Goal: Task Accomplishment & Management: Manage account settings

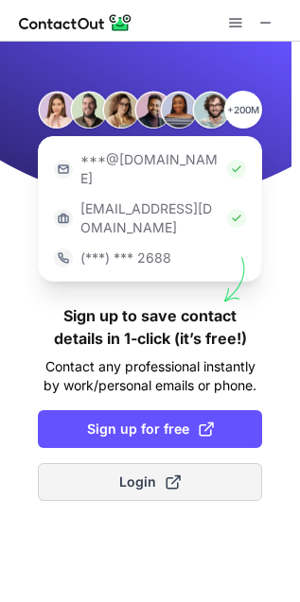
click at [189, 463] on button "Login" at bounding box center [150, 482] width 224 height 38
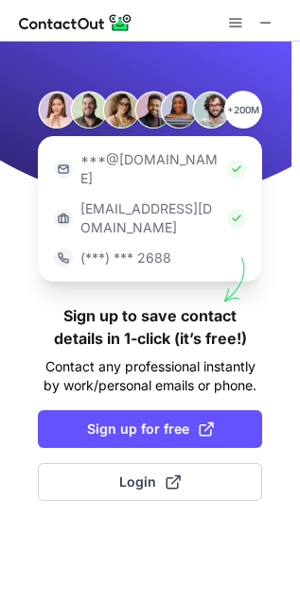
click at [246, 42] on div at bounding box center [150, 51] width 224 height 19
click at [260, 20] on span at bounding box center [265, 22] width 15 height 15
